Goal: Task Accomplishment & Management: Use online tool/utility

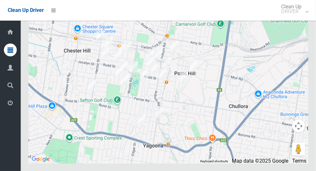
scroll to position [3360, 0]
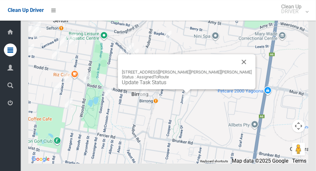
click at [237, 70] on button "Close" at bounding box center [245, 62] width 16 height 16
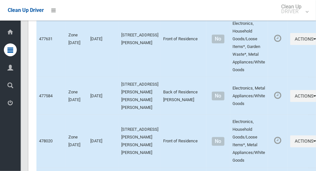
scroll to position [514, 0]
click at [314, 140] on icon "button" at bounding box center [315, 141] width 3 height 5
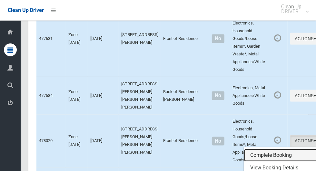
click at [268, 154] on link "Complete Booking" at bounding box center [282, 156] width 77 height 13
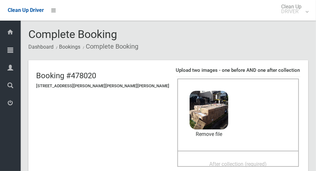
click at [212, 162] on span "After collection (required)" at bounding box center [238, 164] width 57 height 6
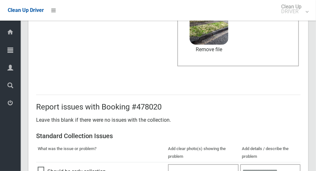
scroll to position [528, 0]
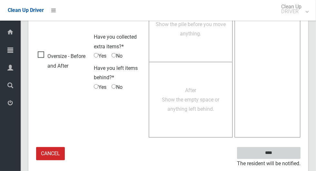
click at [274, 151] on input "****" at bounding box center [269, 154] width 64 height 12
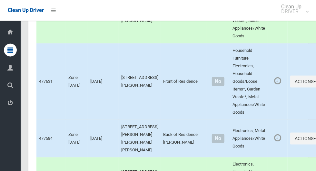
scroll to position [470, 0]
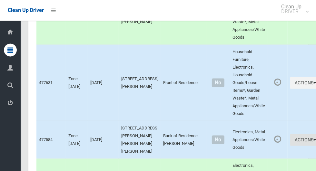
click at [314, 138] on icon "button" at bounding box center [315, 140] width 3 height 5
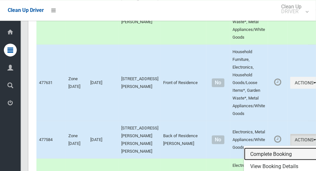
click at [264, 151] on link "Complete Booking" at bounding box center [282, 154] width 77 height 13
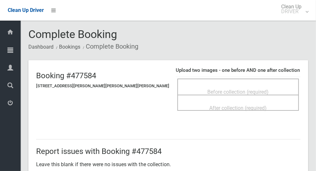
click at [239, 89] on span "Before collection (required)" at bounding box center [238, 92] width 61 height 6
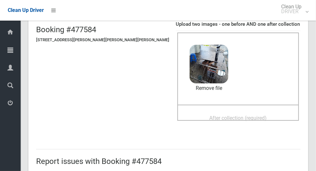
scroll to position [54, 0]
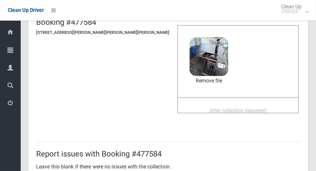
click at [228, 108] on span "After collection (required)" at bounding box center [238, 111] width 57 height 6
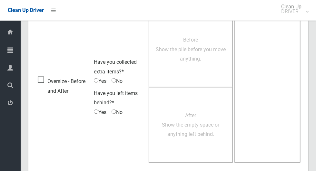
scroll to position [528, 0]
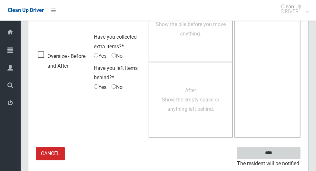
click at [264, 152] on input "****" at bounding box center [269, 154] width 64 height 12
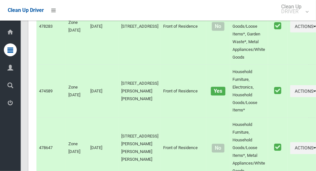
scroll to position [3360, 0]
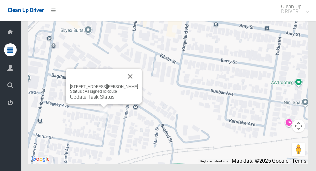
click at [138, 84] on button "Close" at bounding box center [131, 77] width 16 height 16
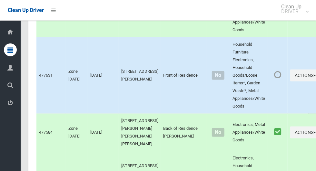
scroll to position [476, 0]
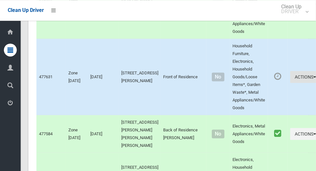
click at [314, 78] on icon "button" at bounding box center [315, 77] width 3 height 5
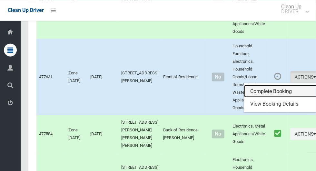
click at [269, 87] on link "Complete Booking" at bounding box center [282, 91] width 77 height 13
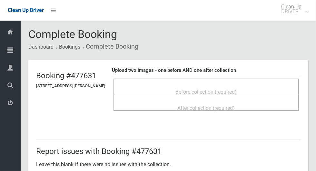
click at [237, 89] on span "Before collection (required)" at bounding box center [206, 92] width 61 height 6
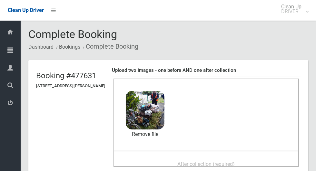
click at [189, 161] on span "After collection (required)" at bounding box center [206, 164] width 57 height 6
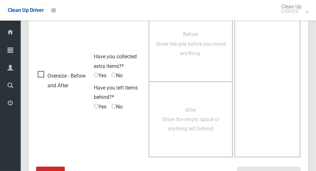
scroll to position [528, 0]
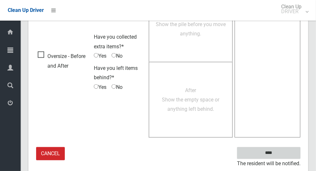
click at [265, 150] on input "****" at bounding box center [269, 154] width 64 height 12
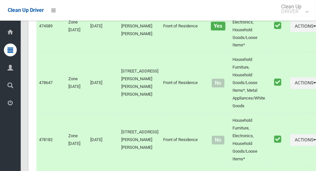
scroll to position [3360, 0]
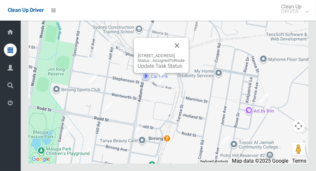
click at [185, 53] on button "Close" at bounding box center [178, 46] width 16 height 16
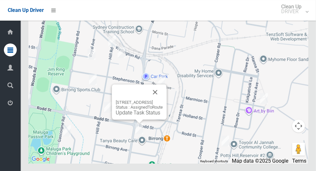
click at [163, 100] on button "Close" at bounding box center [156, 93] width 16 height 16
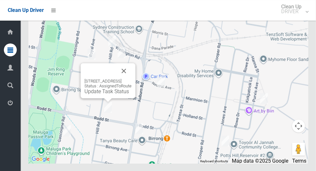
click at [132, 79] on button "Close" at bounding box center [124, 71] width 16 height 16
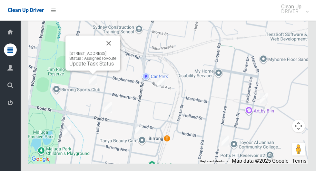
click at [117, 51] on button "Close" at bounding box center [109, 44] width 16 height 16
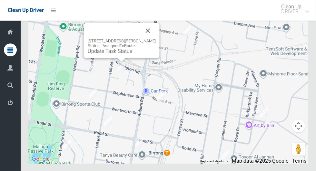
click at [148, 38] on button "Close" at bounding box center [148, 31] width 16 height 16
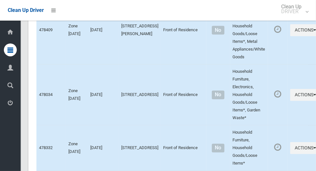
scroll to position [847, 0]
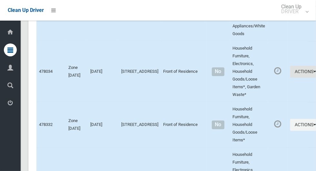
click at [314, 69] on icon "button" at bounding box center [315, 71] width 3 height 5
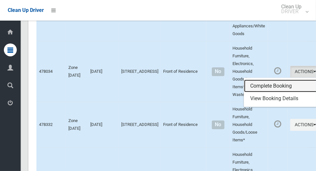
click at [260, 83] on link "Complete Booking" at bounding box center [282, 86] width 77 height 13
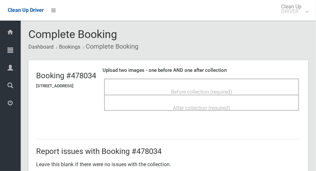
click at [224, 89] on span "Before collection (required)" at bounding box center [201, 92] width 61 height 6
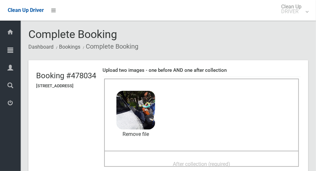
click at [215, 161] on span "After collection (required)" at bounding box center [201, 164] width 57 height 6
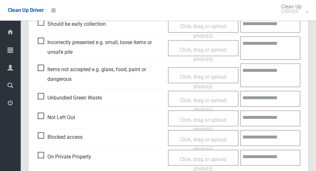
scroll to position [528, 0]
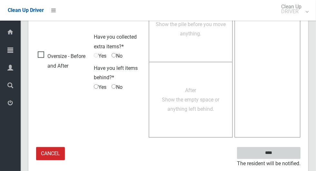
click at [274, 157] on input "****" at bounding box center [269, 154] width 64 height 12
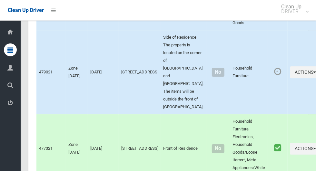
scroll to position [1039, 0]
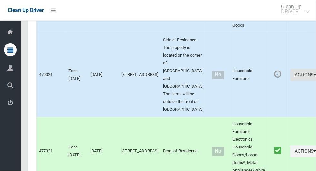
click at [314, 77] on icon "button" at bounding box center [315, 75] width 3 height 5
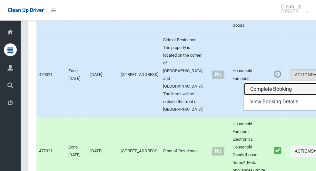
click at [259, 94] on link "Complete Booking" at bounding box center [282, 89] width 77 height 13
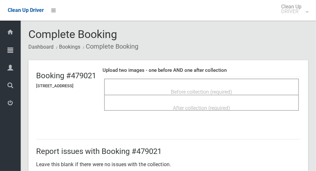
click at [232, 89] on span "Before collection (required)" at bounding box center [201, 92] width 61 height 6
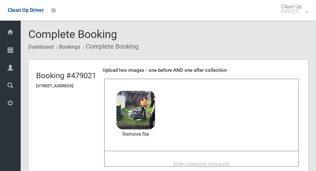
click at [200, 161] on span "After collection (required)" at bounding box center [201, 164] width 57 height 6
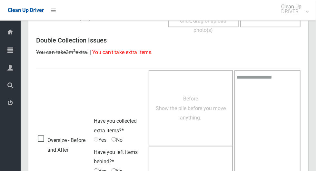
scroll to position [528, 0]
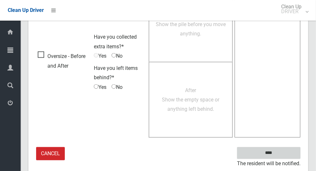
click at [269, 151] on input "****" at bounding box center [269, 154] width 64 height 12
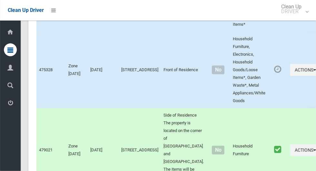
scroll to position [963, 0]
click at [314, 70] on icon "button" at bounding box center [315, 70] width 3 height 5
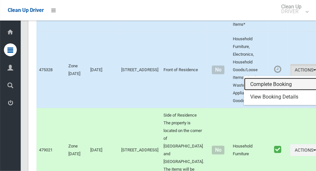
click at [269, 80] on link "Complete Booking" at bounding box center [282, 84] width 77 height 13
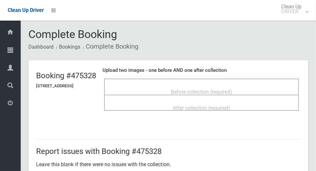
click at [231, 89] on span "Before collection (required)" at bounding box center [201, 92] width 61 height 6
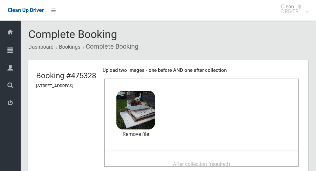
click at [174, 162] on span "After collection (required)" at bounding box center [201, 164] width 57 height 6
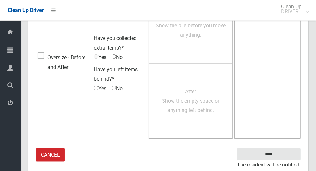
scroll to position [528, 0]
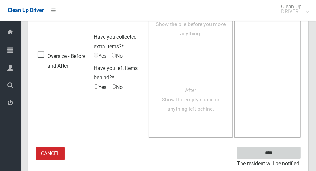
click at [279, 157] on input "****" at bounding box center [269, 154] width 64 height 12
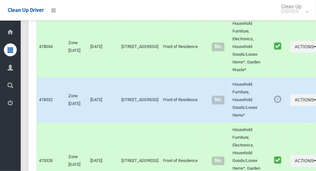
scroll to position [867, 0]
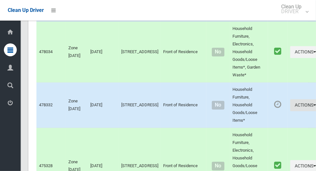
click at [292, 108] on button "Actions" at bounding box center [306, 105] width 31 height 12
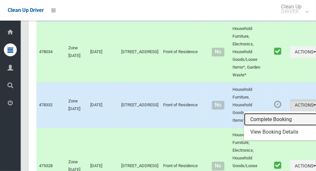
click at [251, 116] on link "Complete Booking" at bounding box center [282, 119] width 77 height 13
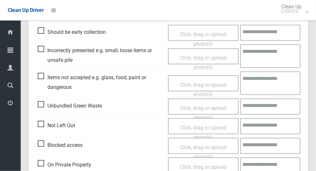
scroll to position [186, 0]
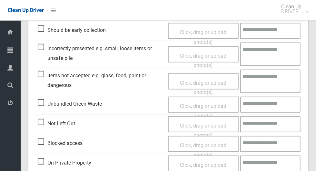
click at [204, 126] on span "Click, drag or upload photo(s)" at bounding box center [203, 131] width 47 height 16
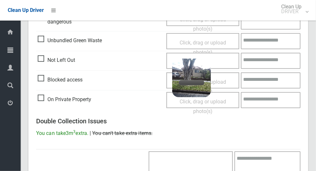
scroll to position [250, 0]
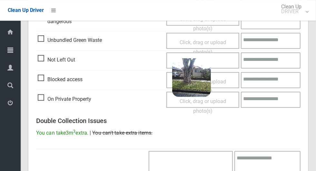
click at [43, 58] on span "Not Left Out" at bounding box center [56, 60] width 37 height 10
click at [195, 84] on span "2025-08-1910.30.308198980416553553212.jpg" at bounding box center [234, 81] width 114 height 7
click at [200, 102] on link "Remove file" at bounding box center [191, 102] width 39 height 10
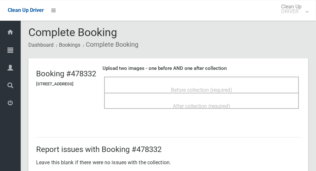
scroll to position [0, 0]
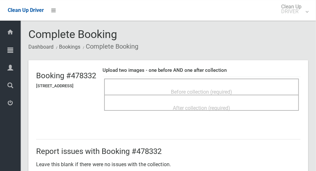
click at [221, 89] on span "Before collection (required)" at bounding box center [201, 92] width 61 height 6
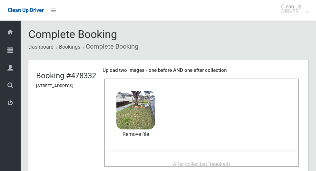
click at [212, 164] on span "After collection (required)" at bounding box center [201, 164] width 57 height 6
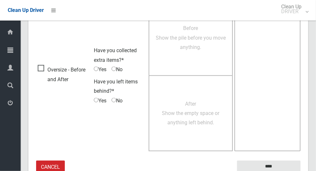
scroll to position [528, 0]
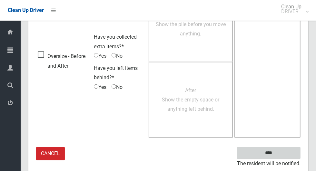
click at [269, 151] on input "****" at bounding box center [269, 154] width 64 height 12
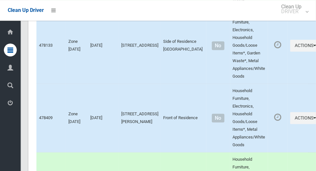
scroll to position [735, 0]
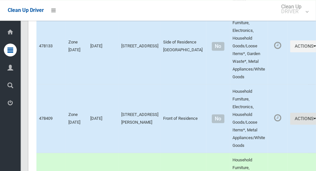
click at [291, 118] on button "Actions" at bounding box center [306, 119] width 31 height 12
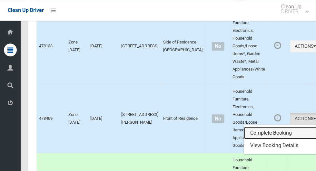
click at [262, 130] on link "Complete Booking" at bounding box center [282, 133] width 77 height 13
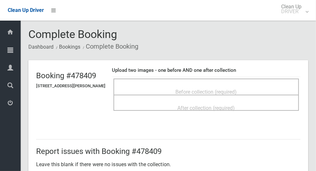
click at [217, 89] on span "Before collection (required)" at bounding box center [206, 92] width 61 height 6
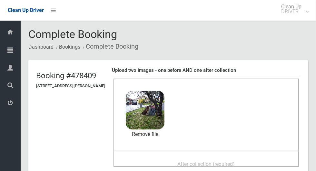
click at [178, 162] on span "After collection (required)" at bounding box center [206, 164] width 57 height 6
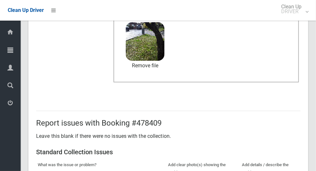
scroll to position [528, 0]
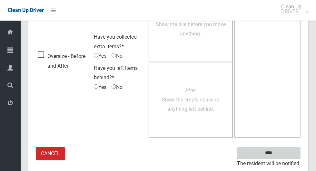
click at [280, 156] on input "****" at bounding box center [269, 154] width 64 height 12
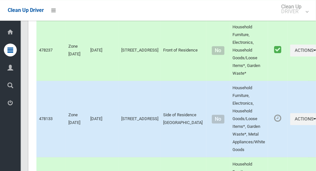
scroll to position [662, 0]
click at [291, 115] on button "Actions" at bounding box center [306, 119] width 31 height 12
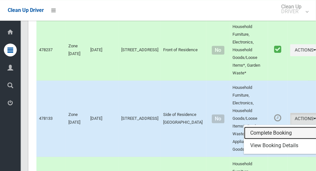
click at [259, 131] on link "Complete Booking" at bounding box center [282, 133] width 77 height 13
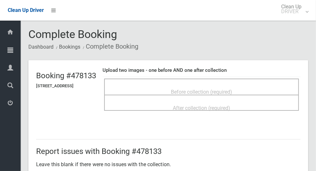
click at [232, 89] on span "Before collection (required)" at bounding box center [201, 92] width 61 height 6
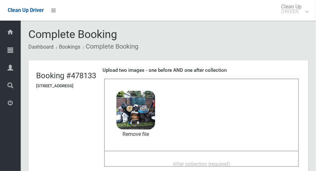
click at [214, 161] on span "After collection (required)" at bounding box center [201, 164] width 57 height 6
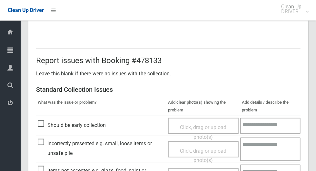
scroll to position [528, 0]
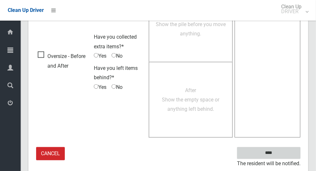
click at [281, 153] on input "****" at bounding box center [269, 154] width 64 height 12
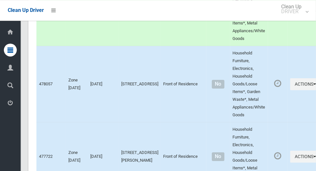
scroll to position [1179, 0]
click at [314, 86] on icon "button" at bounding box center [315, 84] width 3 height 5
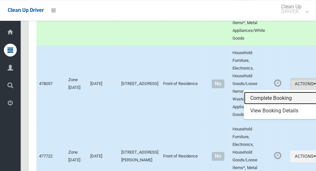
click at [268, 105] on link "Complete Booking" at bounding box center [282, 98] width 77 height 13
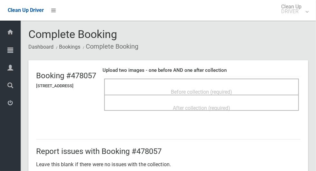
click at [255, 86] on div "Before collection (required)" at bounding box center [201, 92] width 181 height 12
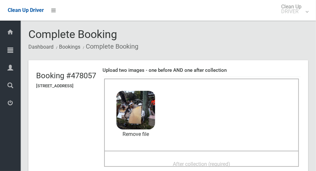
click at [206, 161] on span "After collection (required)" at bounding box center [201, 164] width 57 height 6
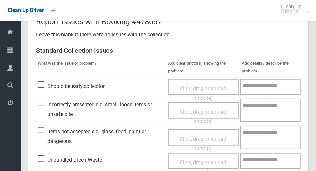
scroll to position [528, 0]
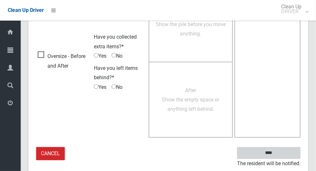
click at [280, 152] on input "****" at bounding box center [269, 154] width 64 height 12
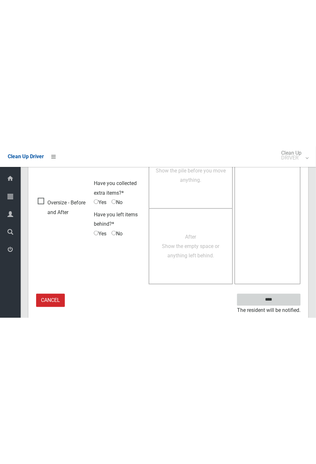
scroll to position [254, 0]
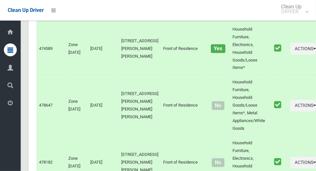
scroll to position [3360, 0]
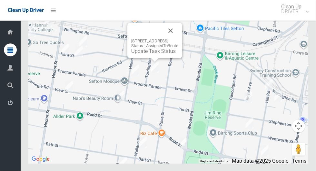
click at [179, 38] on button "Close" at bounding box center [171, 31] width 16 height 16
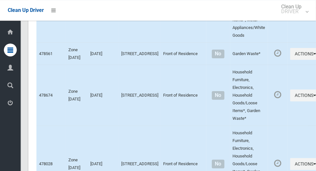
scroll to position [1327, 0]
click at [291, 60] on button "Actions" at bounding box center [306, 54] width 31 height 12
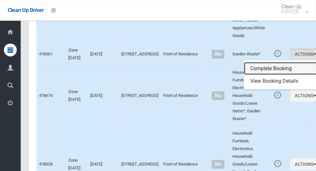
click at [255, 75] on link "Complete Booking" at bounding box center [282, 68] width 77 height 13
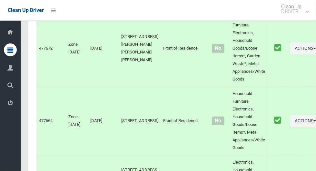
scroll to position [3360, 0]
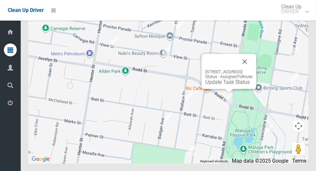
click at [253, 69] on button "Close" at bounding box center [245, 62] width 16 height 16
